Goal: Task Accomplishment & Management: Use online tool/utility

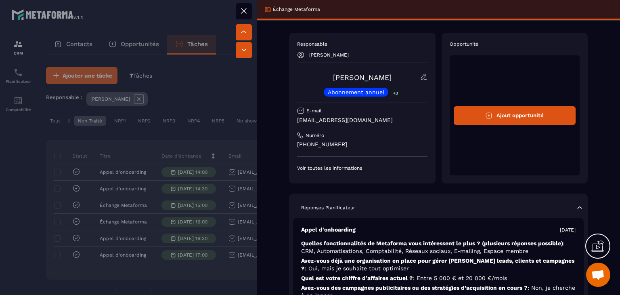
click at [187, 227] on div at bounding box center [310, 147] width 620 height 295
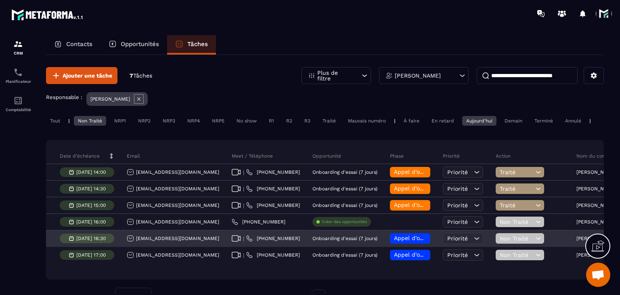
scroll to position [31, 0]
